Goal: Download file/media

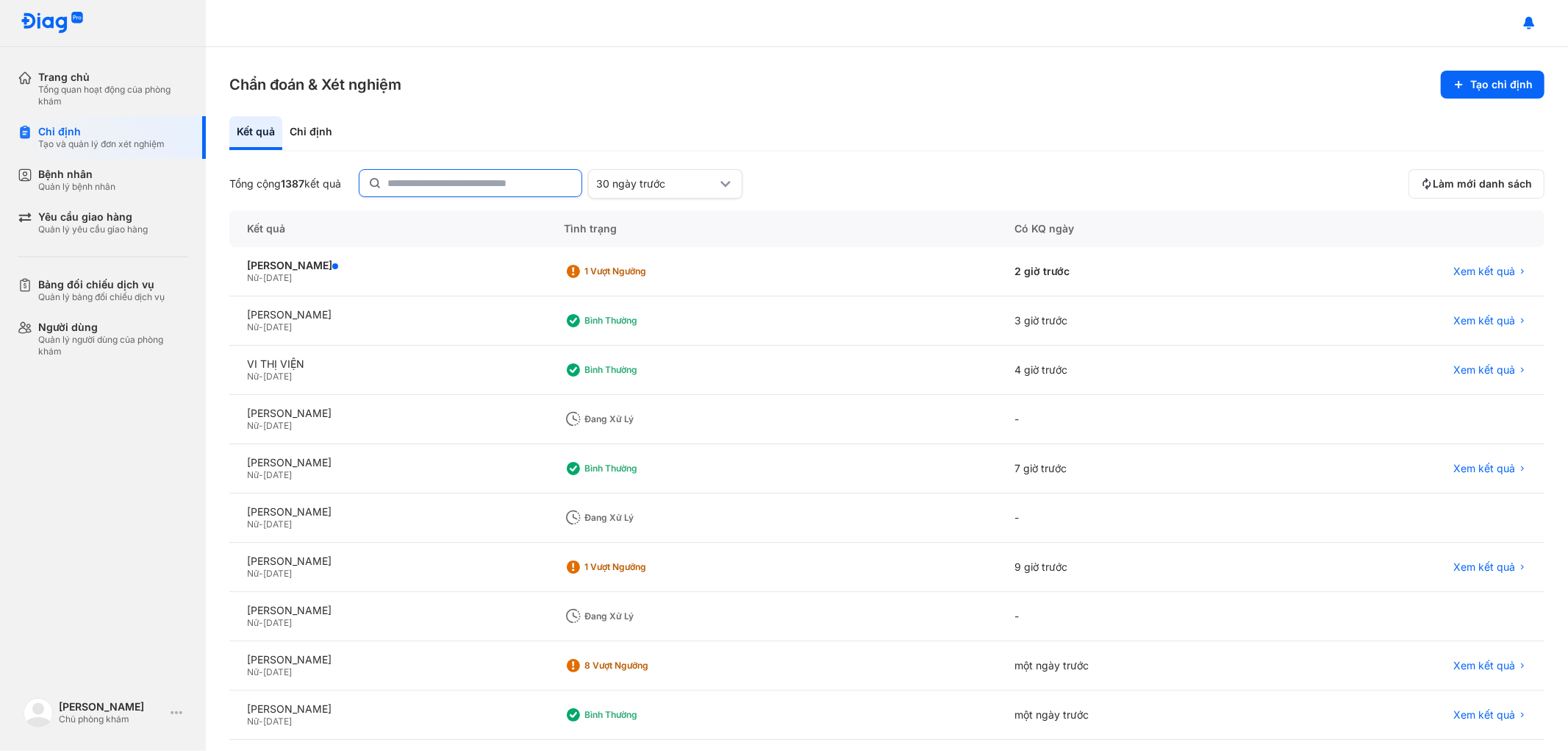
click at [513, 178] on input "text" at bounding box center [480, 183] width 186 height 26
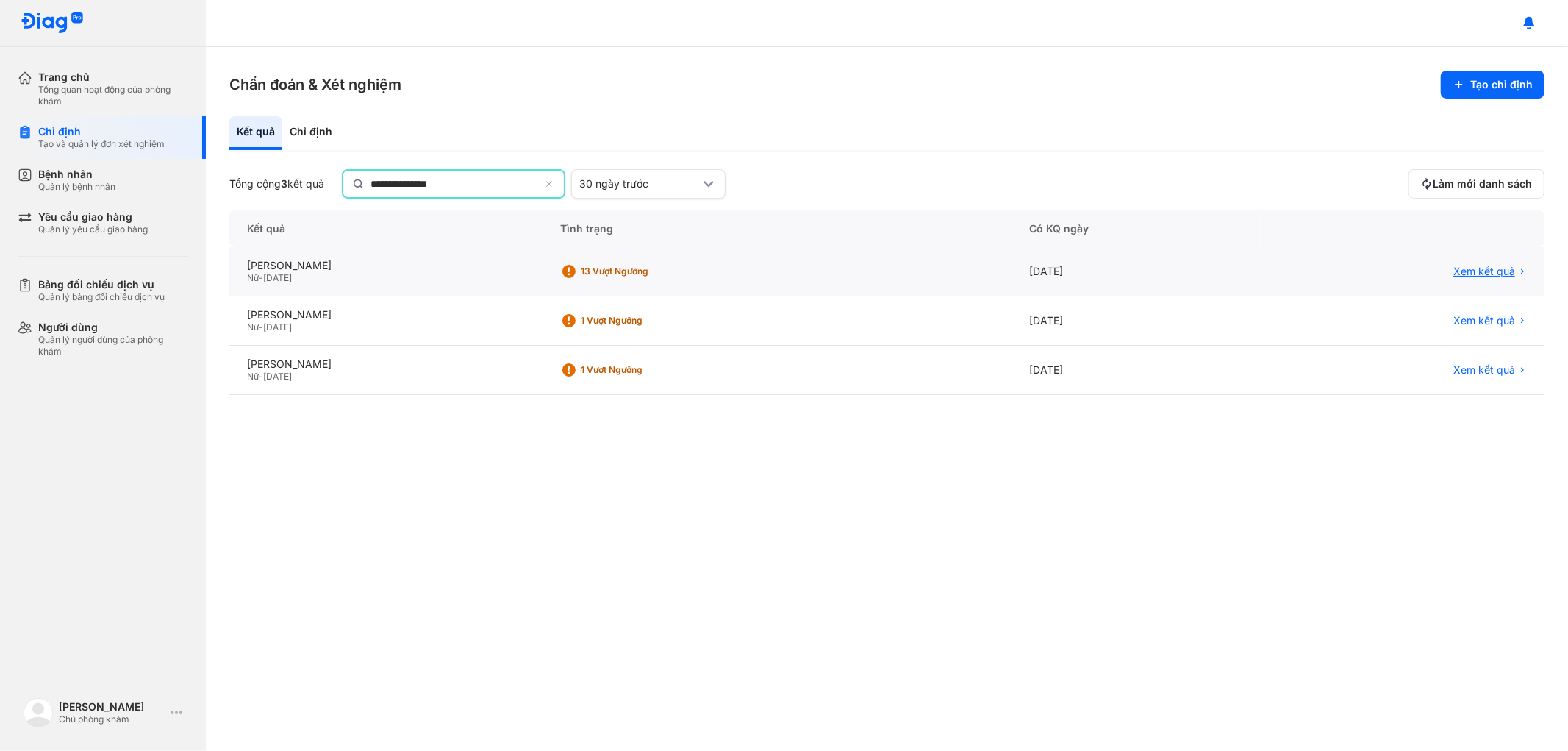
type input "**********"
click at [1489, 266] on span "Xem kết quả" at bounding box center [1484, 271] width 62 height 13
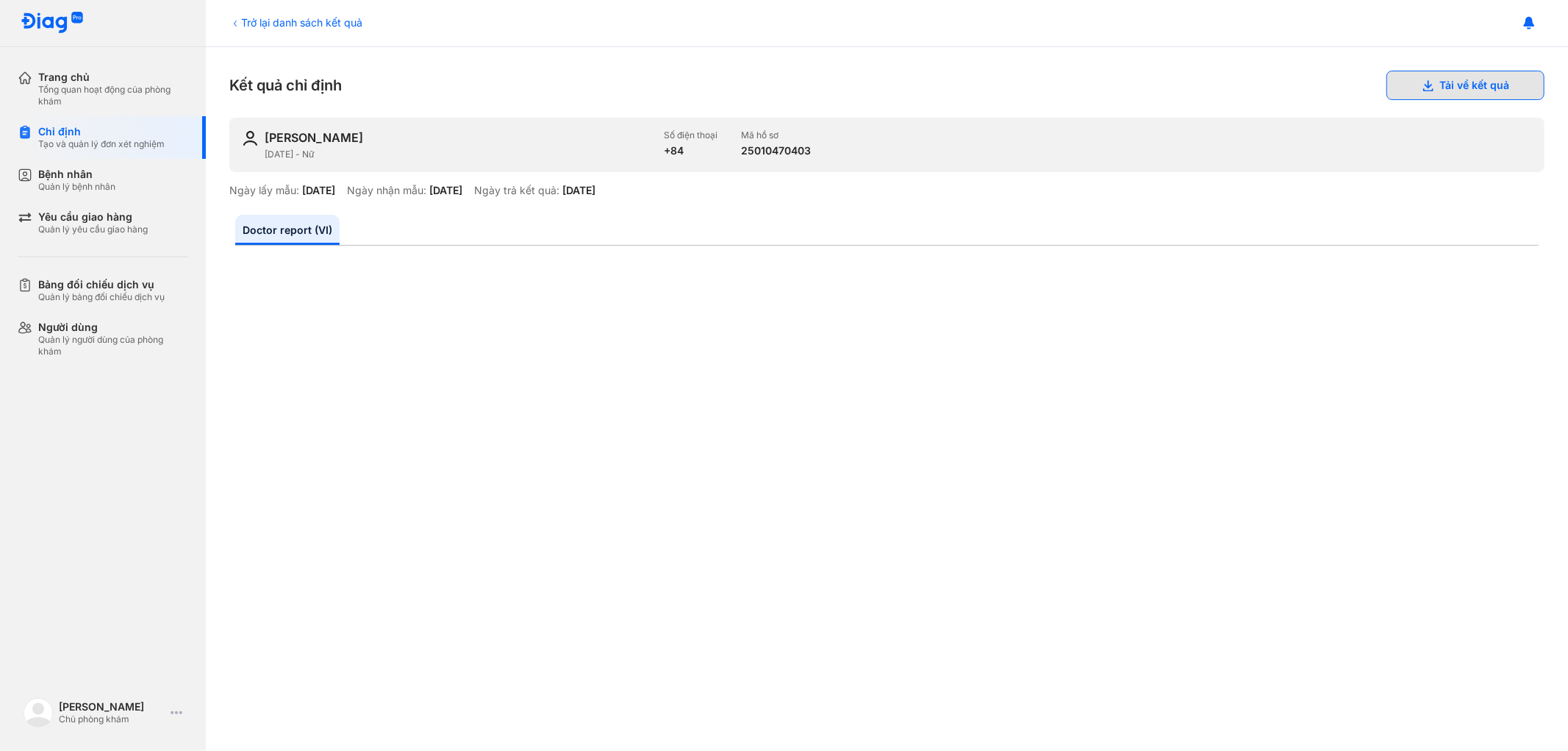
click at [1440, 81] on button "Tải về kết quả" at bounding box center [1466, 84] width 158 height 29
